Goal: Information Seeking & Learning: Learn about a topic

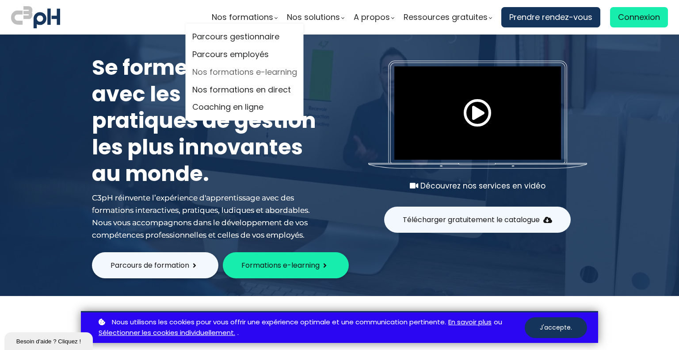
drag, startPoint x: 246, startPoint y: 68, endPoint x: 274, endPoint y: 71, distance: 28.0
click at [246, 68] on link "Nos formations e-learning" at bounding box center [244, 71] width 105 height 13
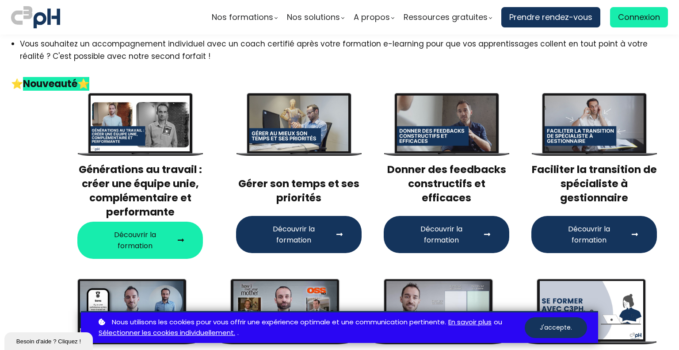
scroll to position [133, 0]
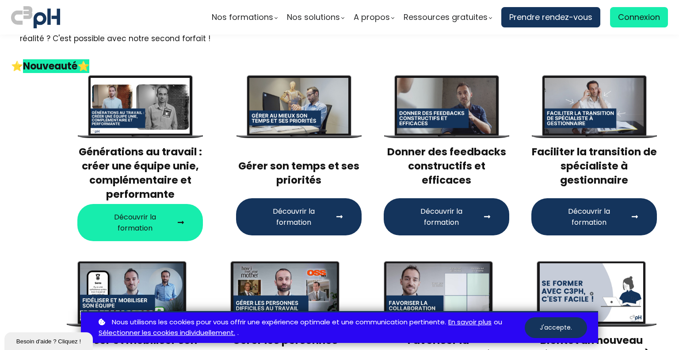
click at [291, 224] on span "Découvrir la formation" at bounding box center [294, 217] width 78 height 22
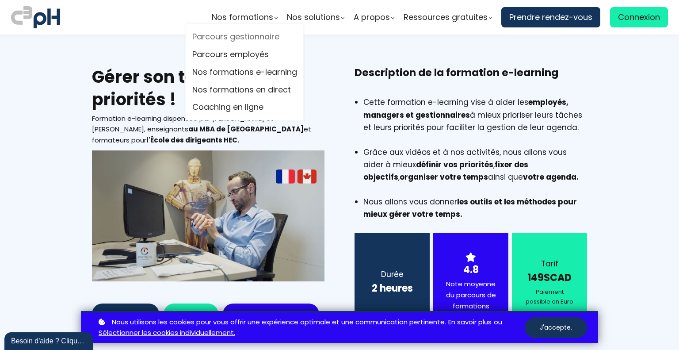
click at [267, 35] on link "Parcours gestionnaire" at bounding box center [244, 36] width 105 height 13
